Goal: Information Seeking & Learning: Learn about a topic

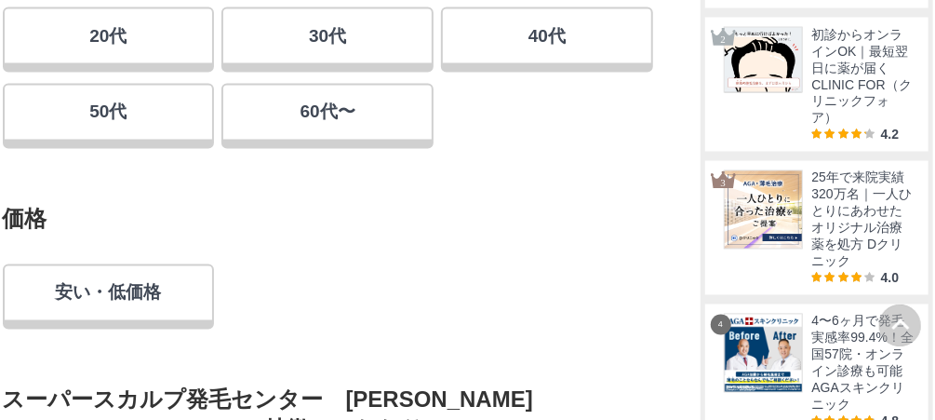
scroll to position [1340, 0]
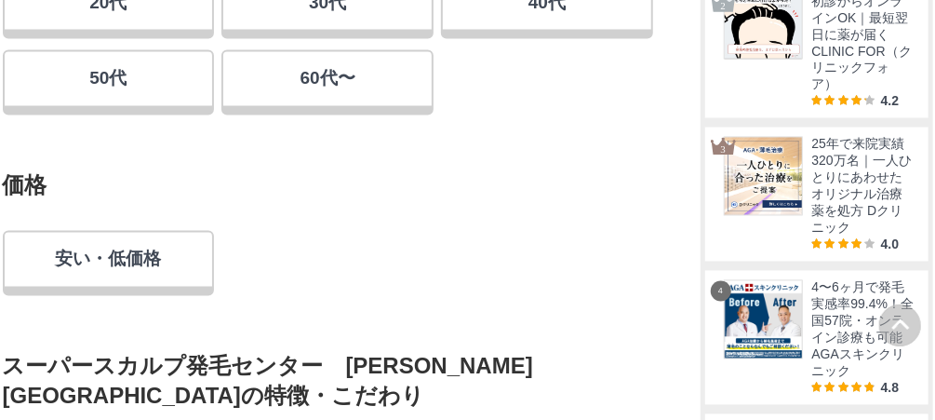
click at [358, 93] on link "60代〜" at bounding box center [327, 82] width 212 height 65
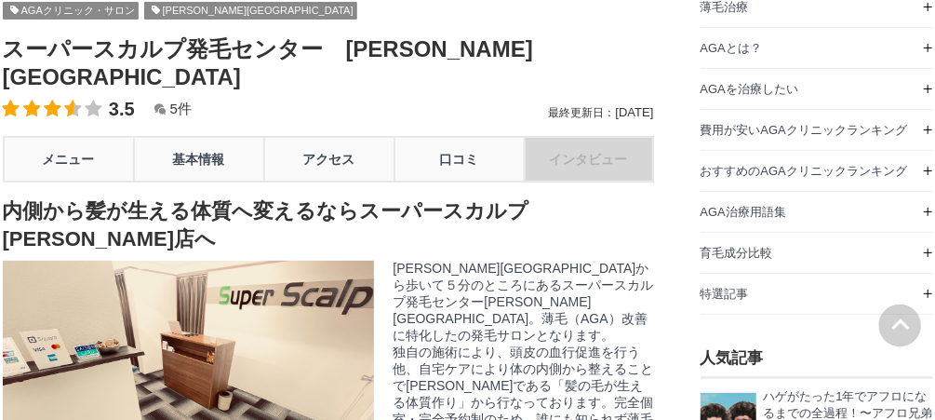
scroll to position [149, 0]
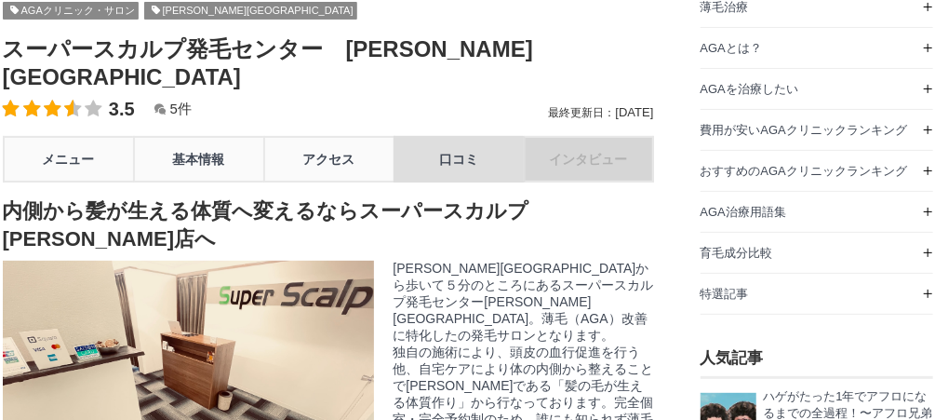
click at [474, 136] on link "口コミ" at bounding box center [459, 159] width 130 height 47
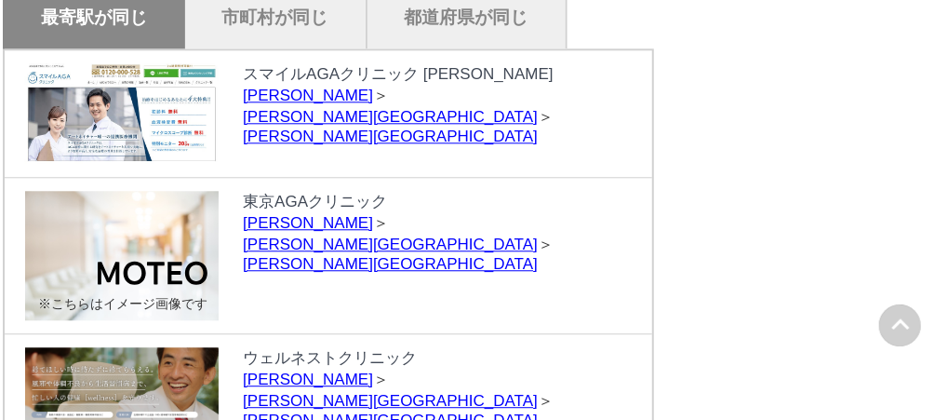
scroll to position [4697, 0]
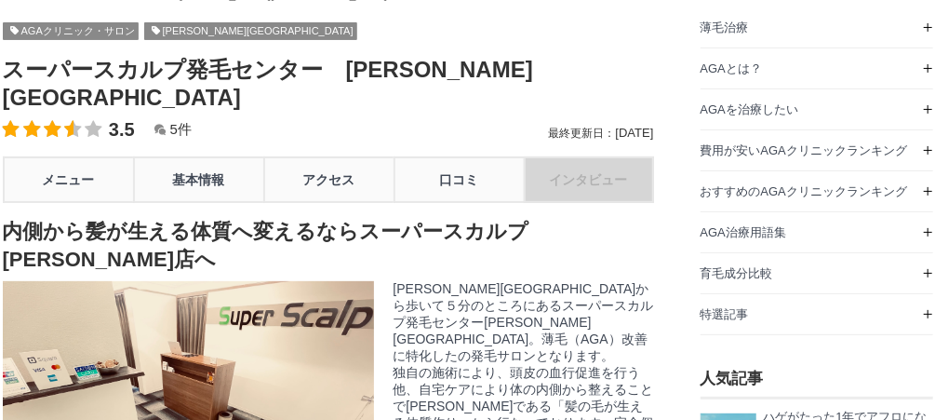
scroll to position [149, 0]
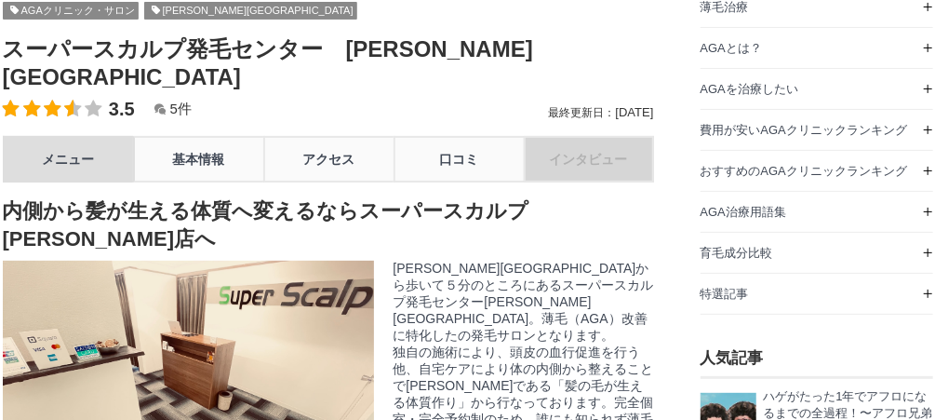
click at [91, 136] on link "メニュー" at bounding box center [68, 159] width 130 height 47
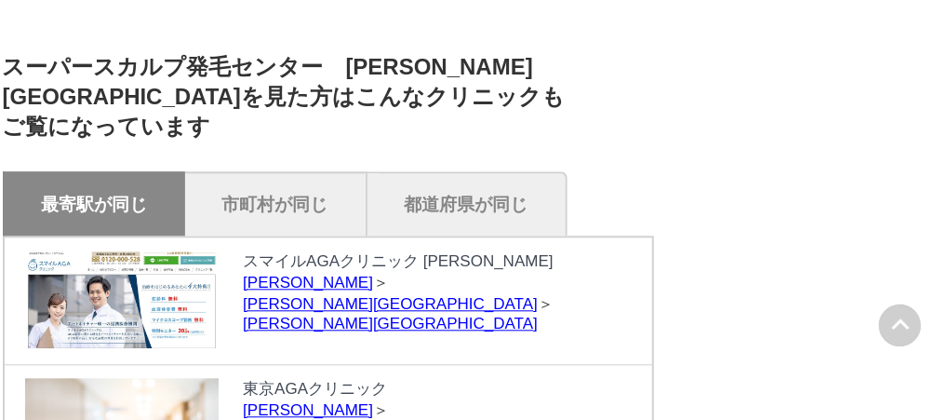
scroll to position [4734, 0]
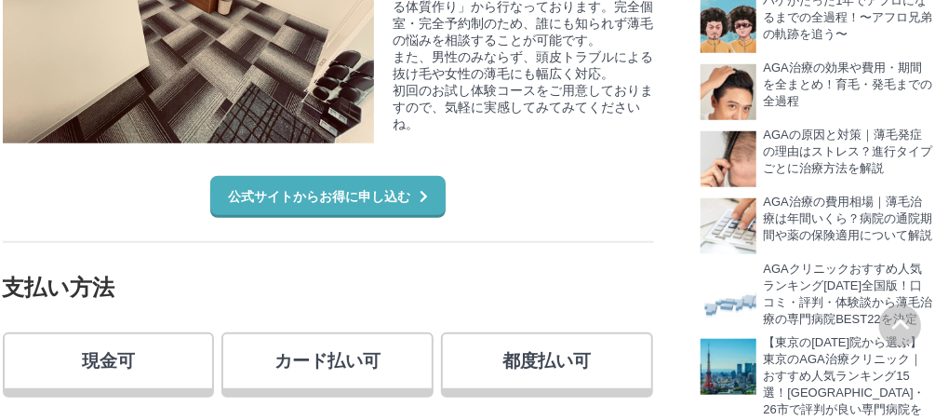
scroll to position [521, 0]
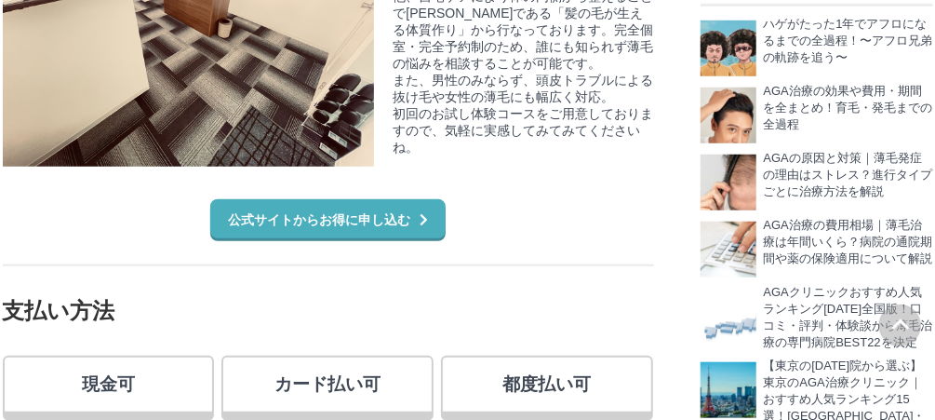
click at [407, 199] on link "公式サイトからお得に申し込む" at bounding box center [327, 218] width 235 height 39
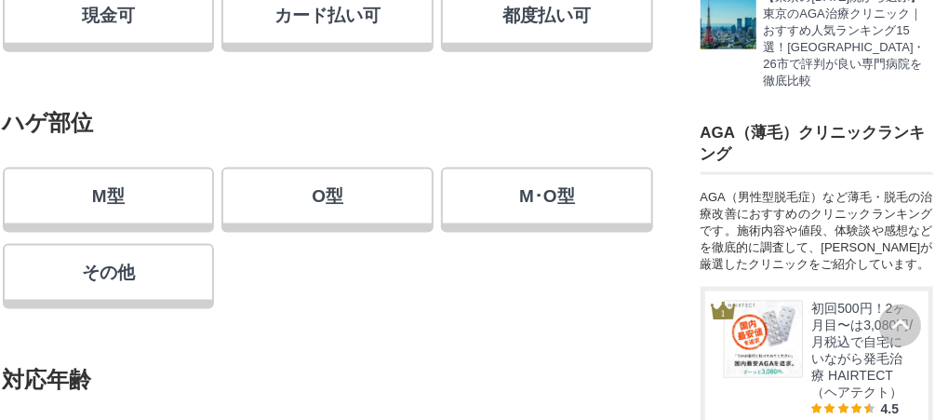
scroll to position [819, 0]
